Goal: Task Accomplishment & Management: Manage account settings

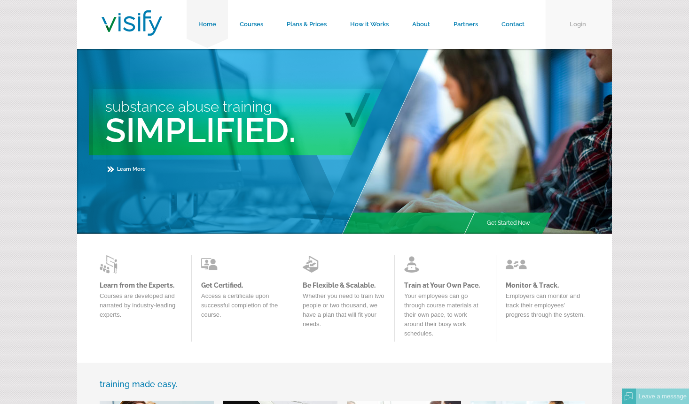
click at [577, 20] on link "Login" at bounding box center [578, 24] width 66 height 49
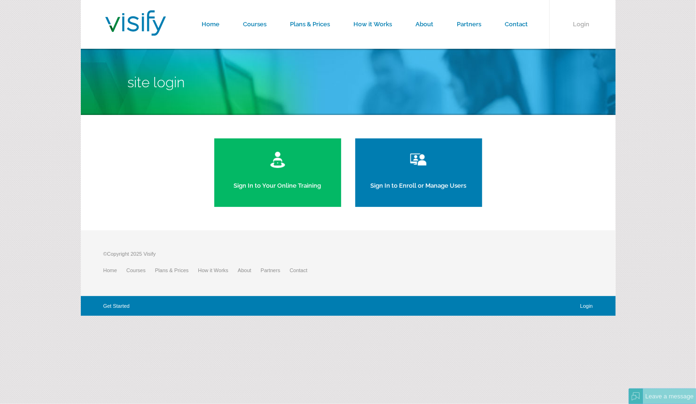
click at [377, 178] on link "Sign In to Enroll or Manage Users" at bounding box center [418, 173] width 127 height 69
click at [238, 173] on link "Sign In to Your Online Training" at bounding box center [277, 173] width 127 height 69
click at [409, 173] on link "Sign In to Enroll or Manage Users" at bounding box center [418, 173] width 127 height 69
click at [271, 180] on link "Sign In to Your Online Training" at bounding box center [277, 173] width 127 height 69
